Goal: Task Accomplishment & Management: Manage account settings

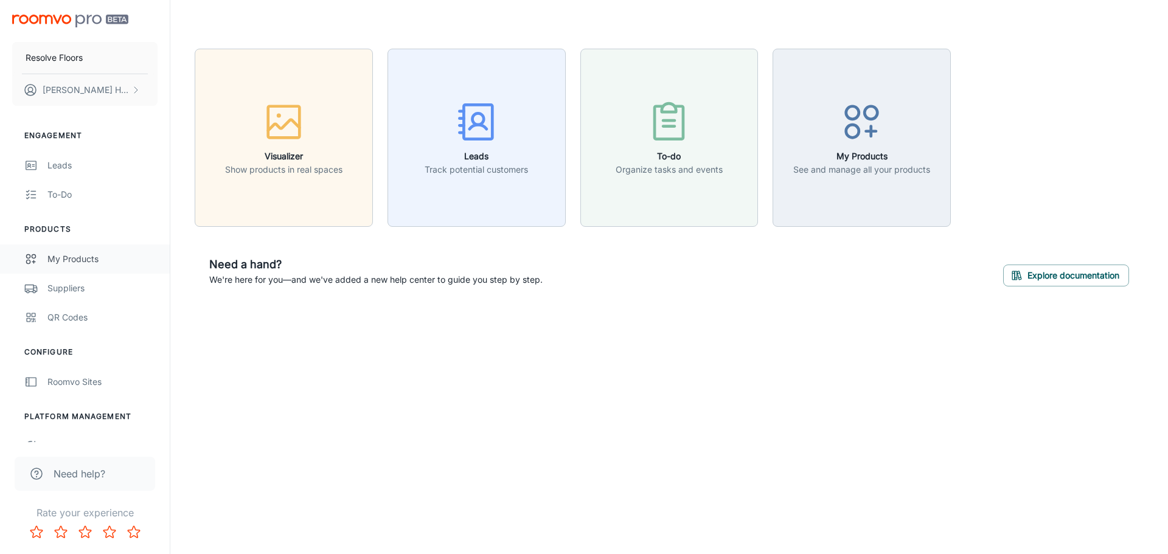
click at [73, 261] on div "My Products" at bounding box center [102, 258] width 110 height 13
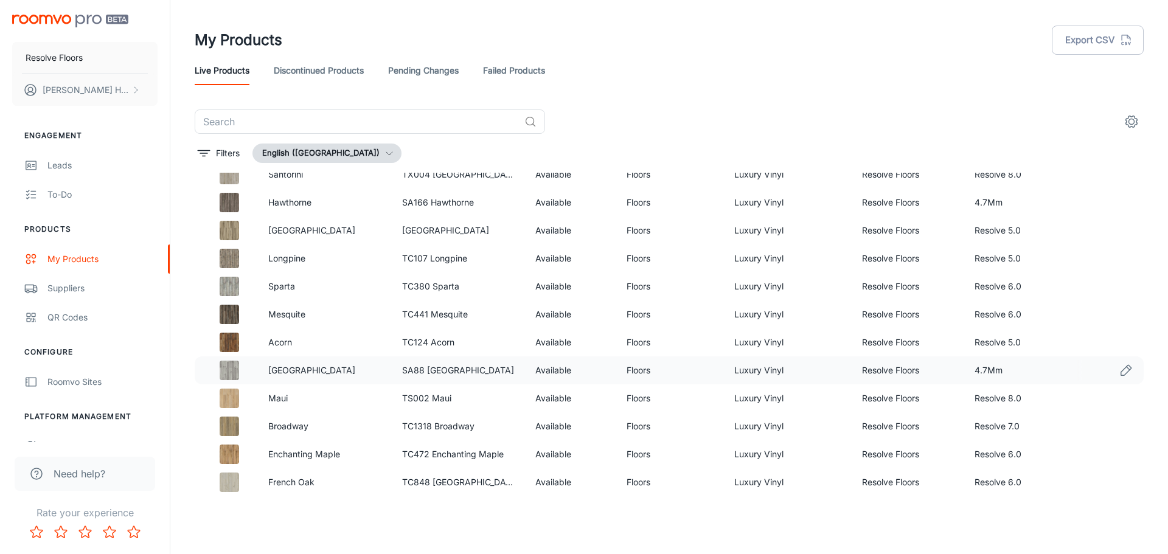
scroll to position [830, 0]
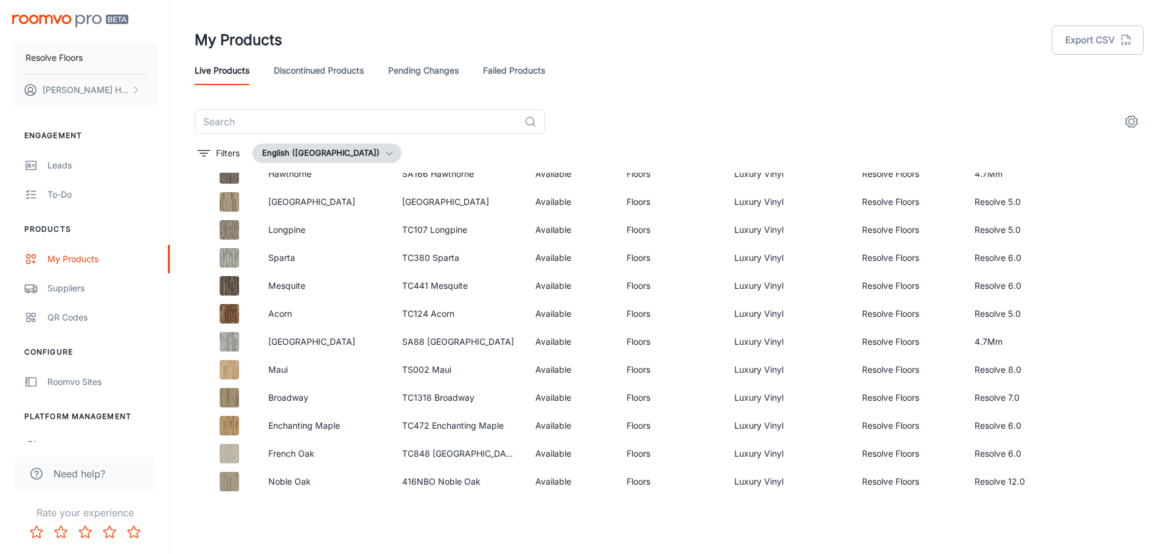
click at [1135, 125] on icon "settings" at bounding box center [1131, 121] width 15 height 15
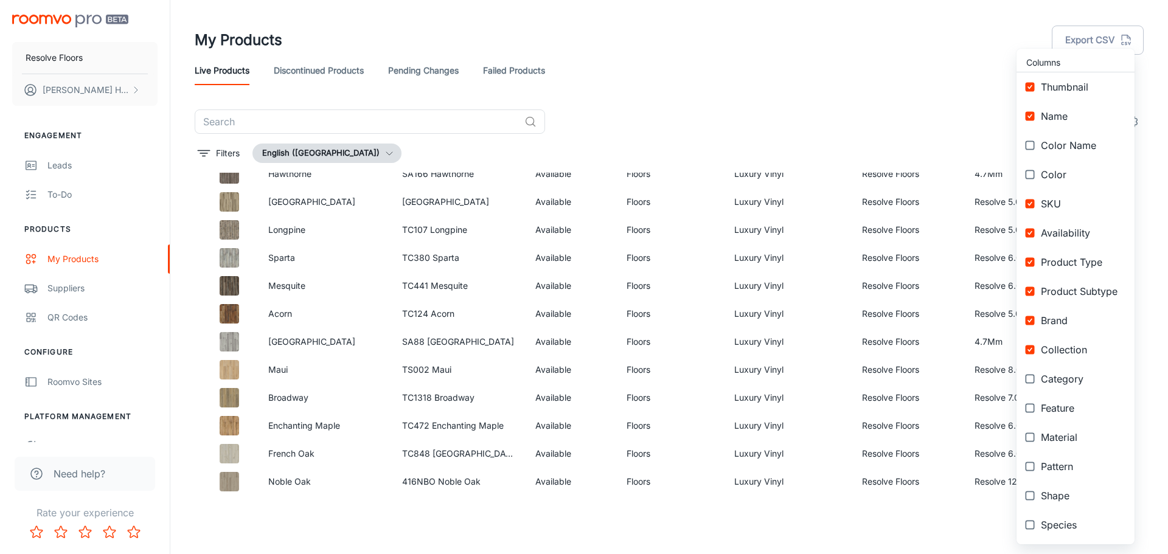
click at [836, 86] on div at bounding box center [584, 277] width 1168 height 554
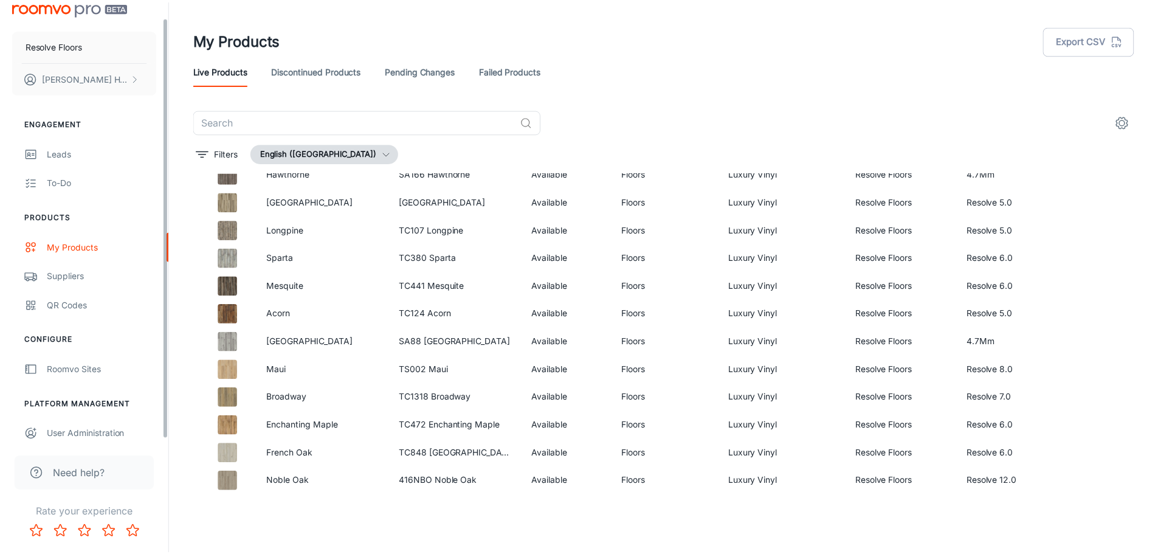
scroll to position [19, 0]
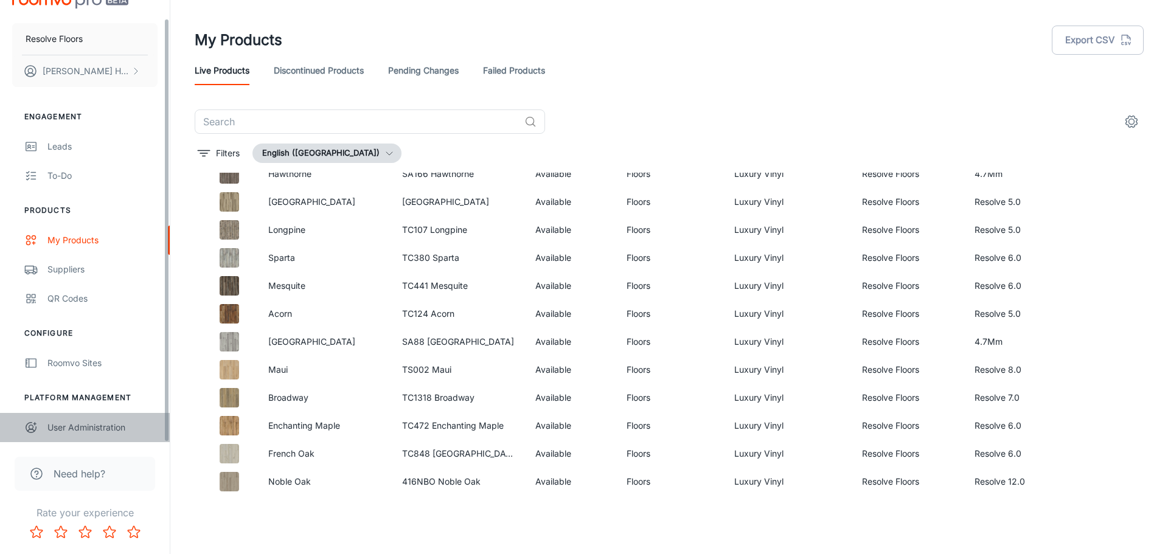
click at [78, 424] on div "User Administration" at bounding box center [102, 427] width 110 height 13
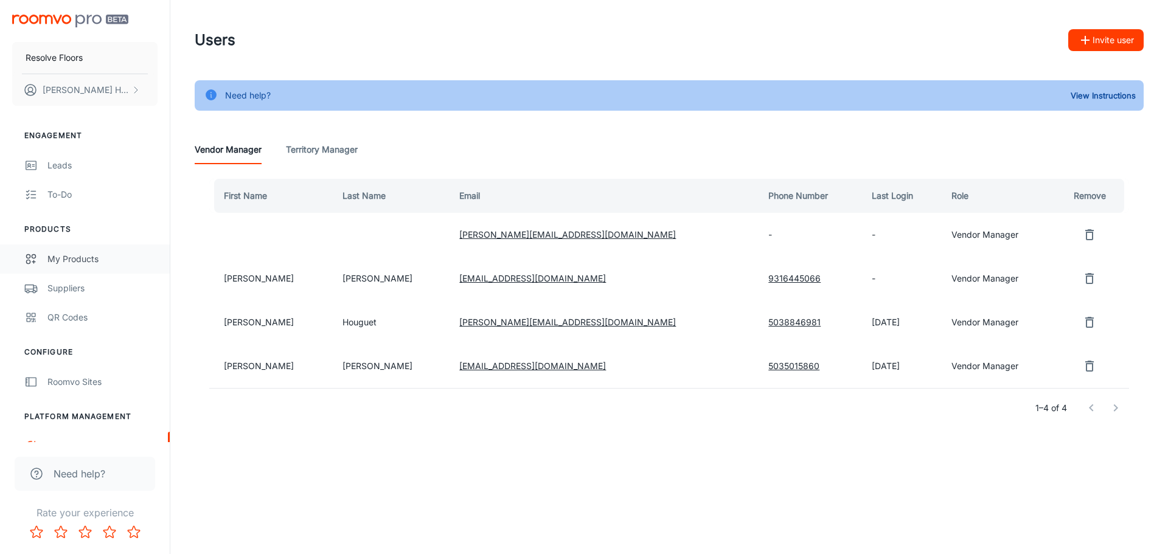
click at [71, 260] on div "My Products" at bounding box center [102, 258] width 110 height 13
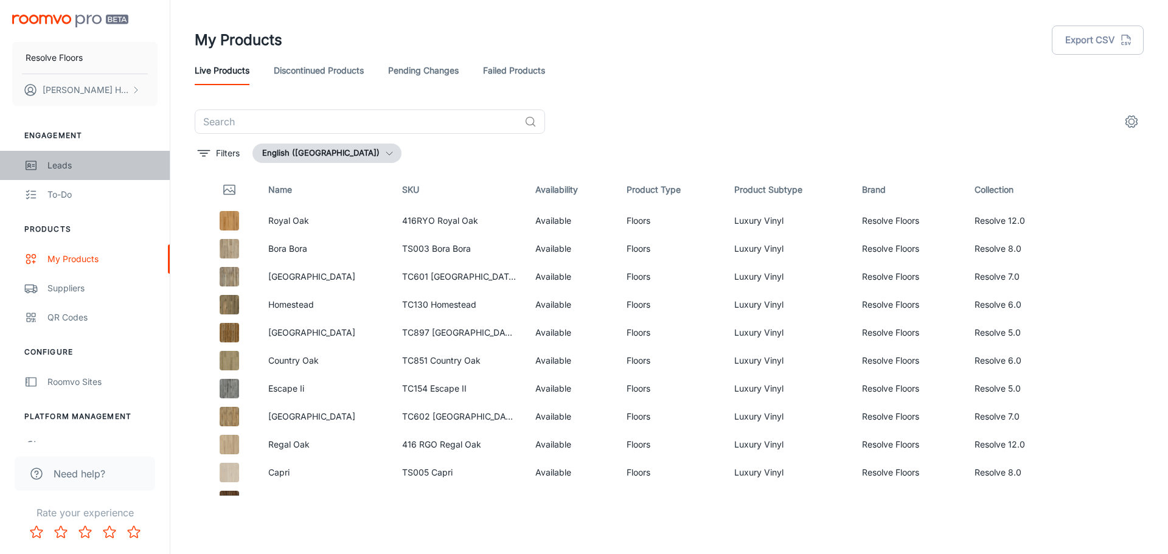
click at [75, 168] on div "Leads" at bounding box center [102, 165] width 110 height 13
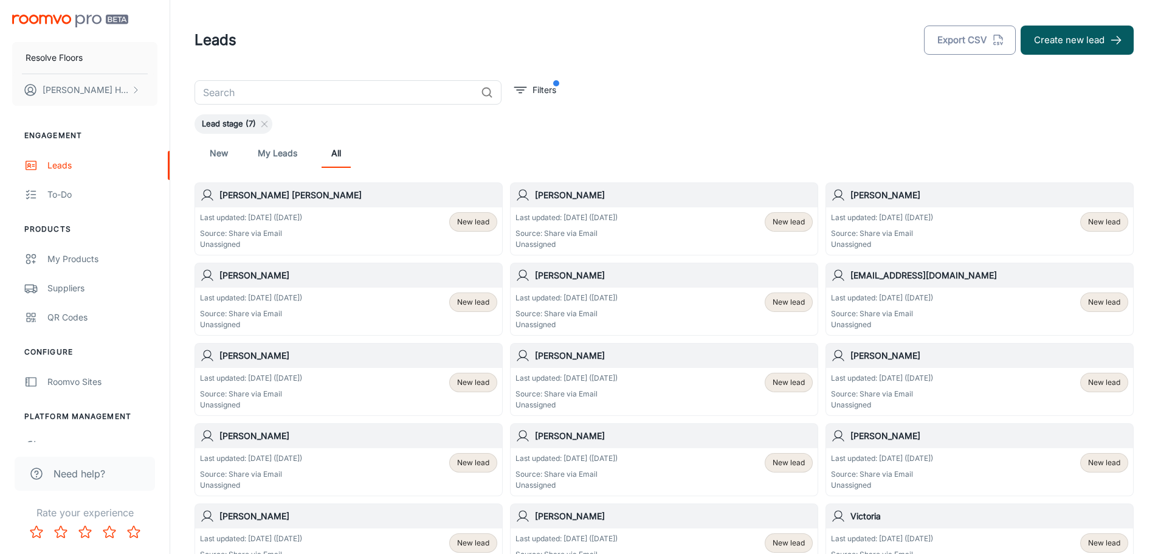
click at [986, 38] on button "Export CSV" at bounding box center [970, 40] width 92 height 29
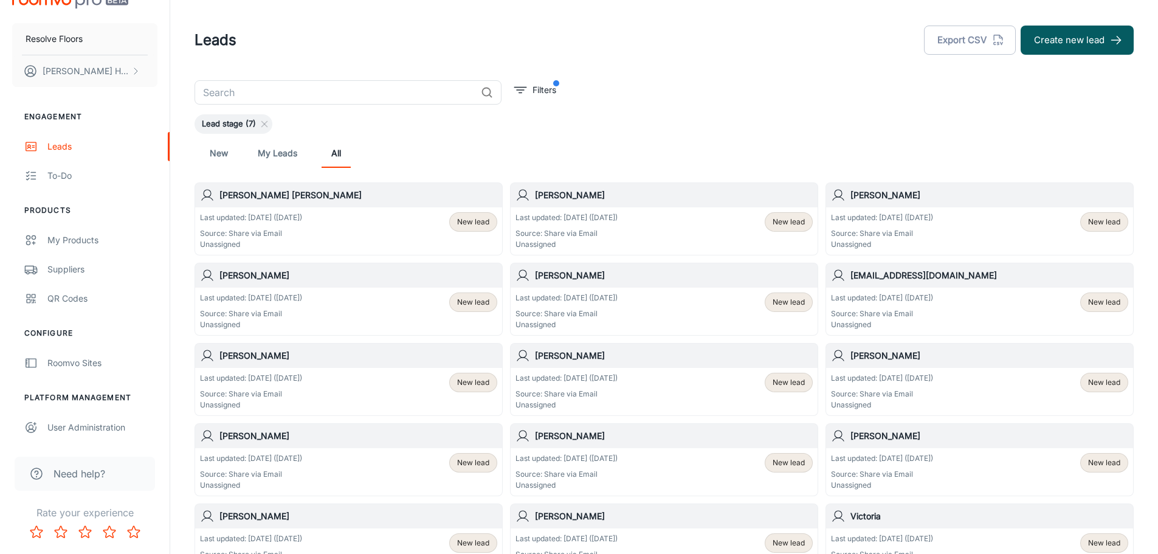
click at [224, 157] on link "New" at bounding box center [218, 153] width 29 height 29
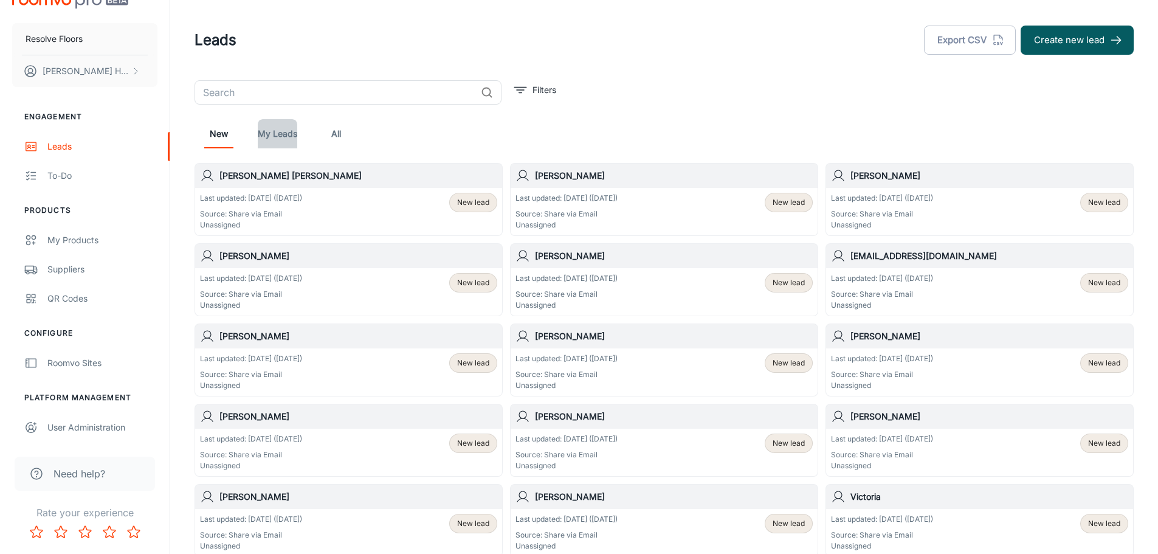
click at [275, 132] on link "My Leads" at bounding box center [278, 133] width 40 height 29
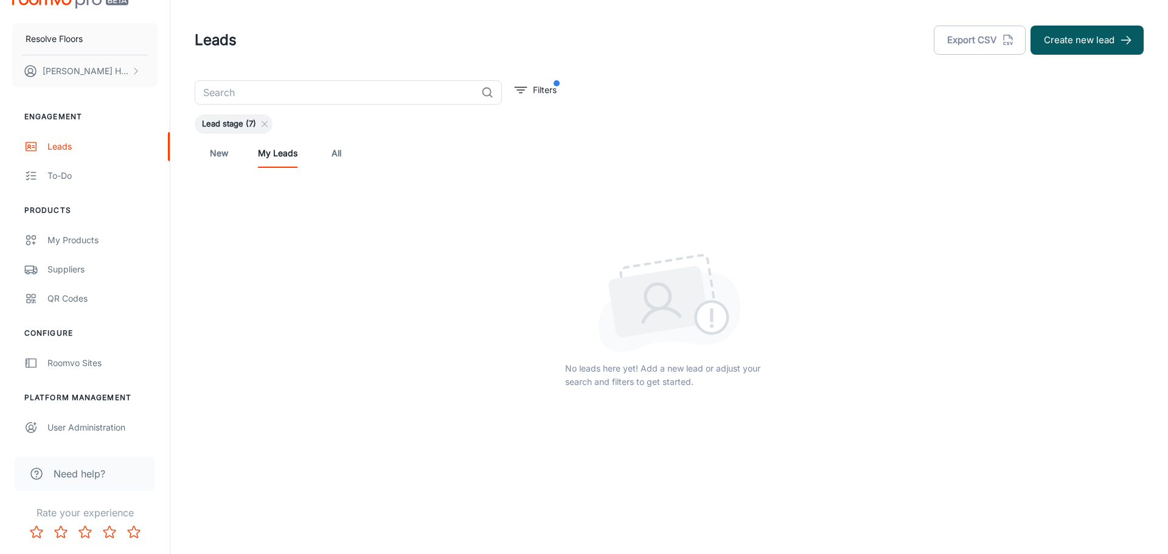
click at [218, 156] on link "New" at bounding box center [218, 153] width 29 height 29
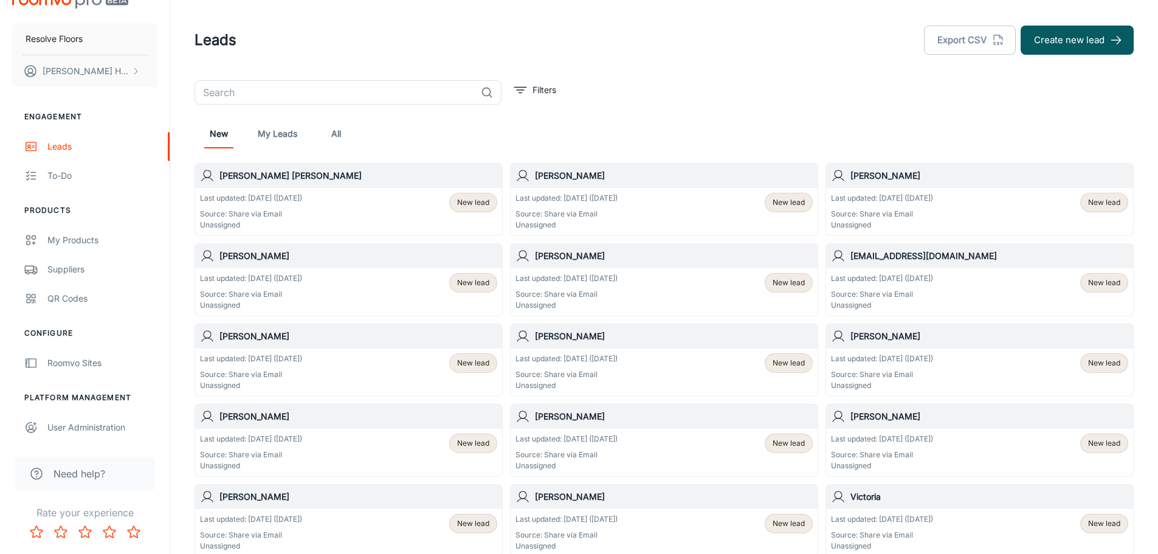
click at [274, 133] on link "My Leads" at bounding box center [278, 133] width 40 height 29
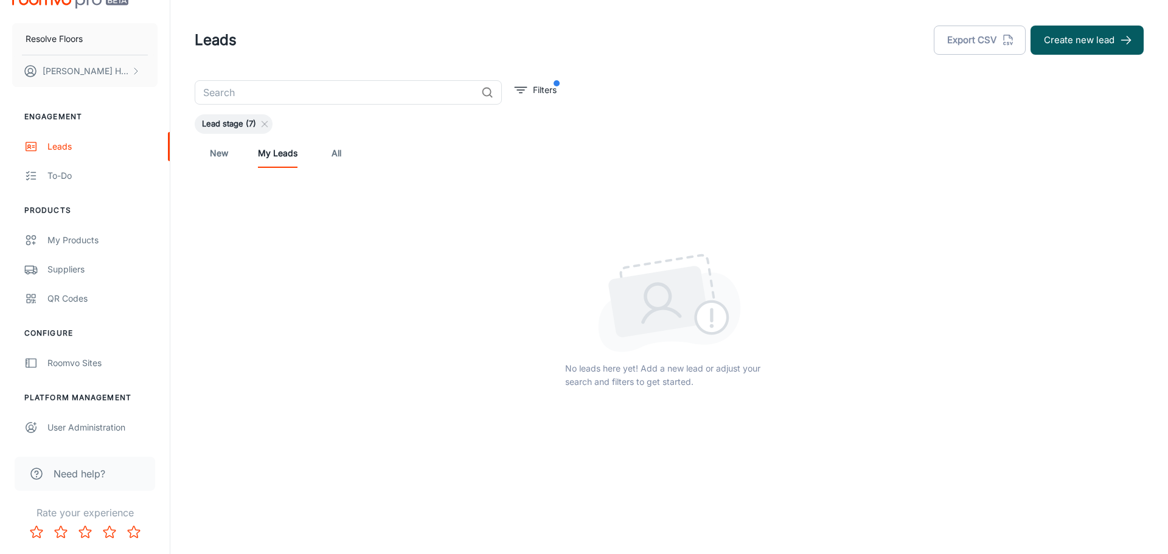
click at [337, 153] on link "All" at bounding box center [336, 153] width 29 height 29
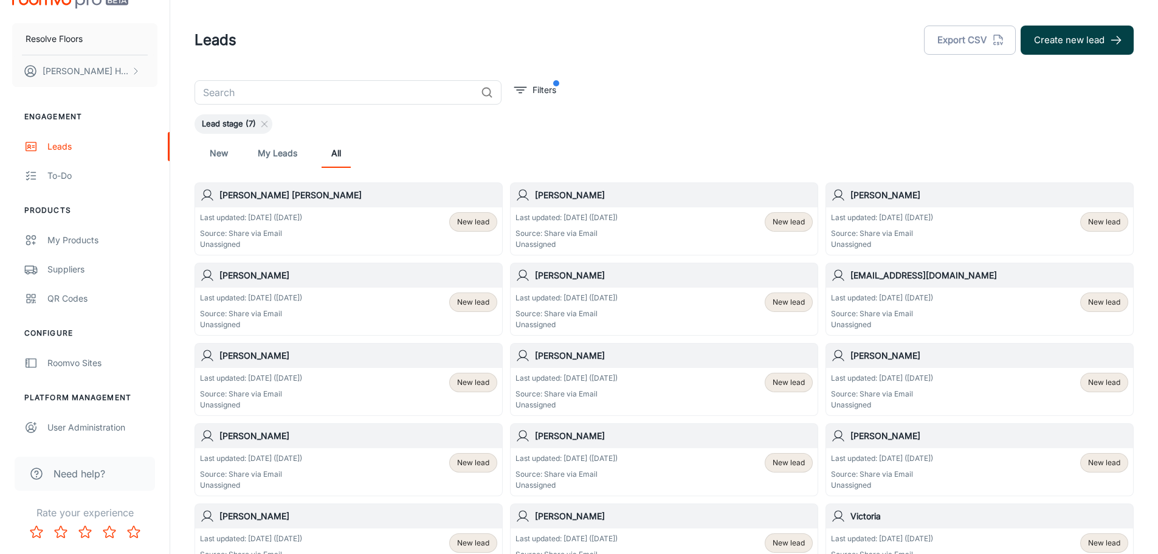
click at [1070, 33] on button "Create new lead" at bounding box center [1077, 40] width 113 height 29
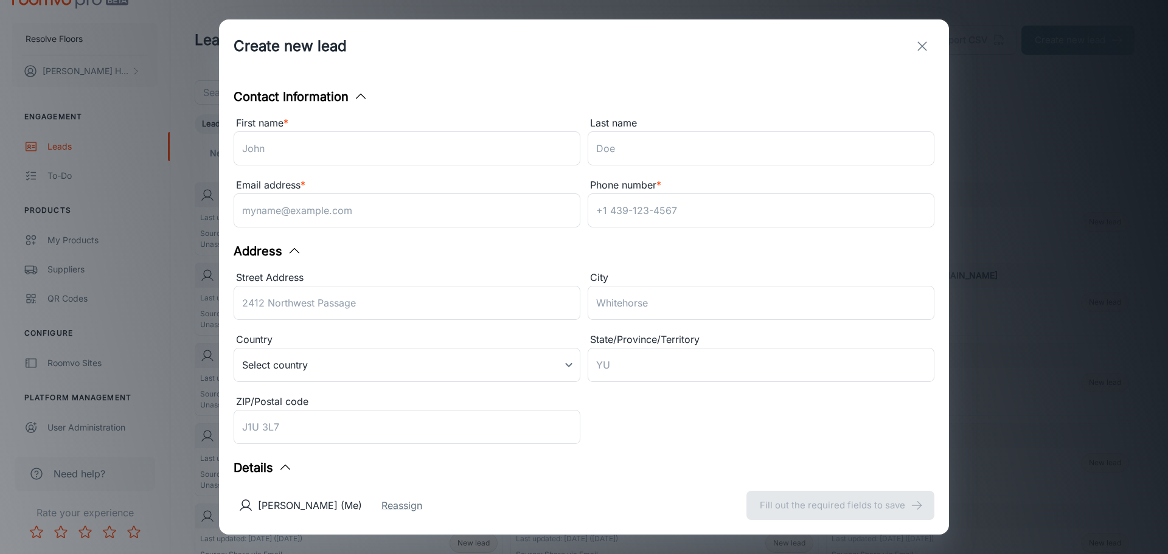
click at [922, 44] on icon "exit" at bounding box center [922, 46] width 15 height 15
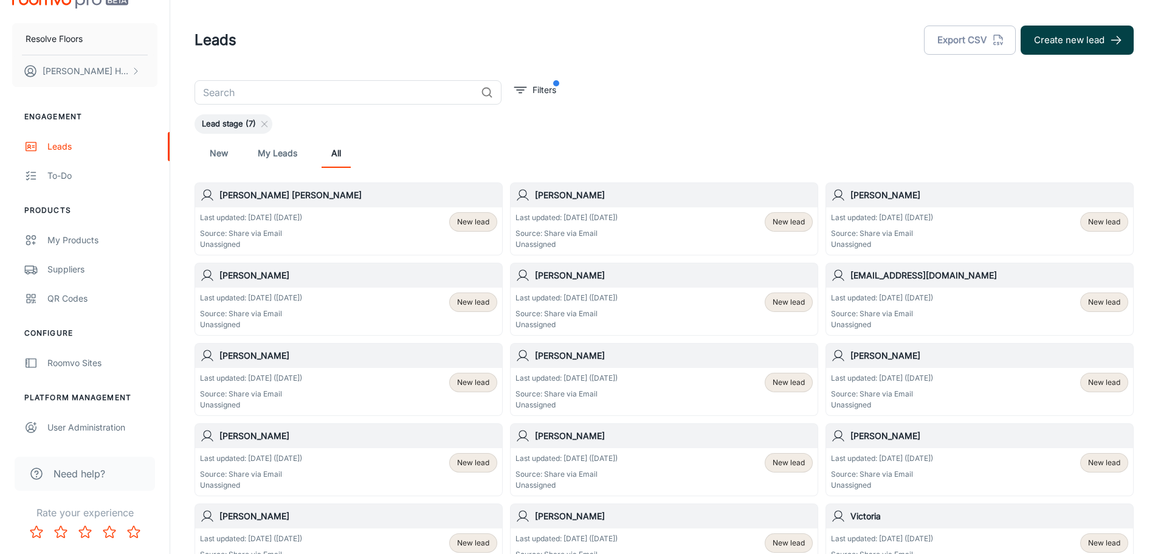
click at [1070, 44] on button "Create new lead" at bounding box center [1077, 40] width 113 height 29
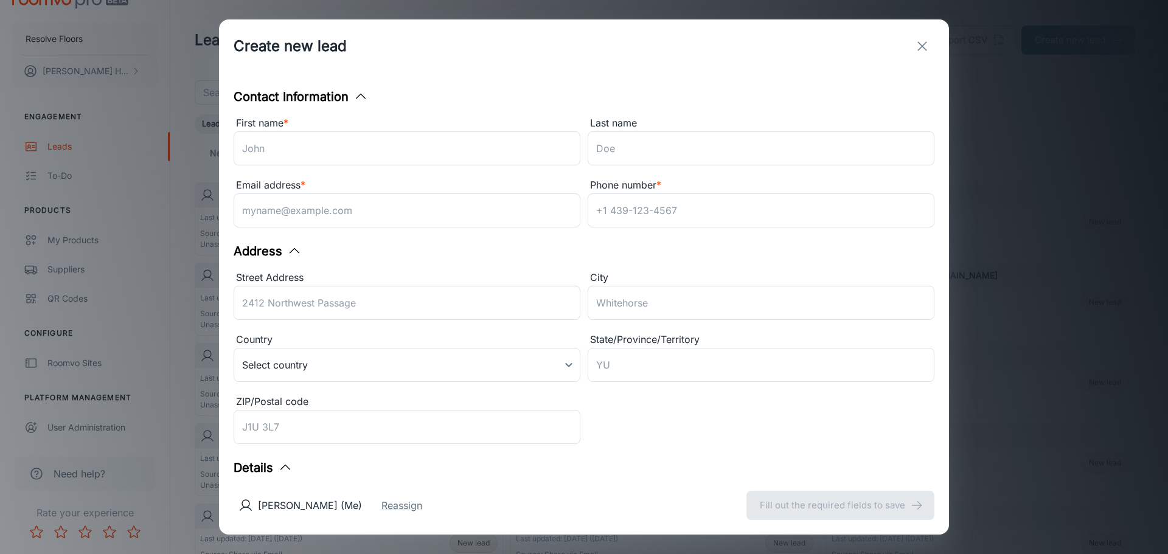
click at [921, 43] on icon "exit" at bounding box center [922, 46] width 15 height 15
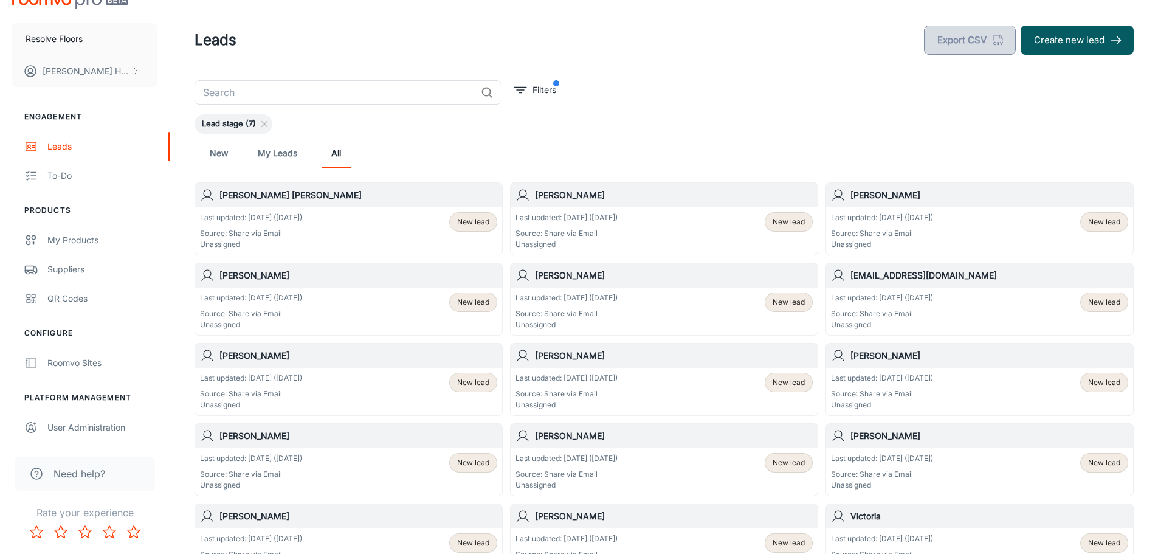
click at [972, 34] on button "Export CSV" at bounding box center [970, 40] width 92 height 29
